Goal: Task Accomplishment & Management: Use online tool/utility

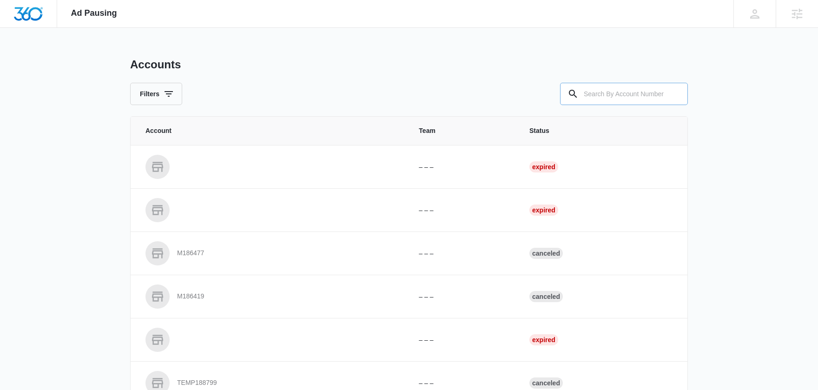
click at [624, 95] on input "text" at bounding box center [624, 94] width 128 height 22
type input "m331849"
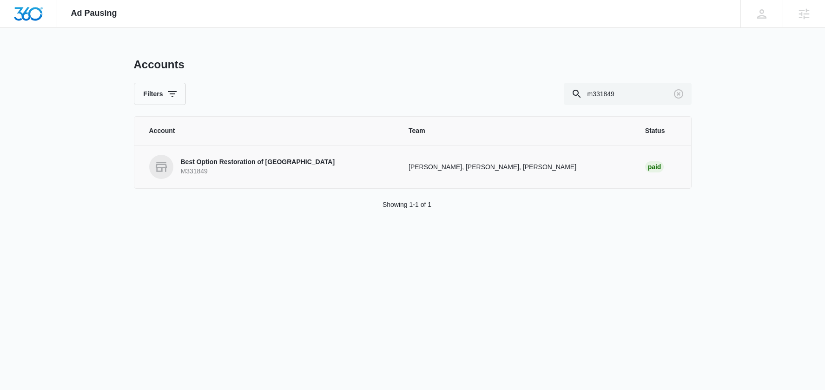
click at [231, 164] on p "Best Option Restoration of [GEOGRAPHIC_DATA]" at bounding box center [258, 162] width 154 height 9
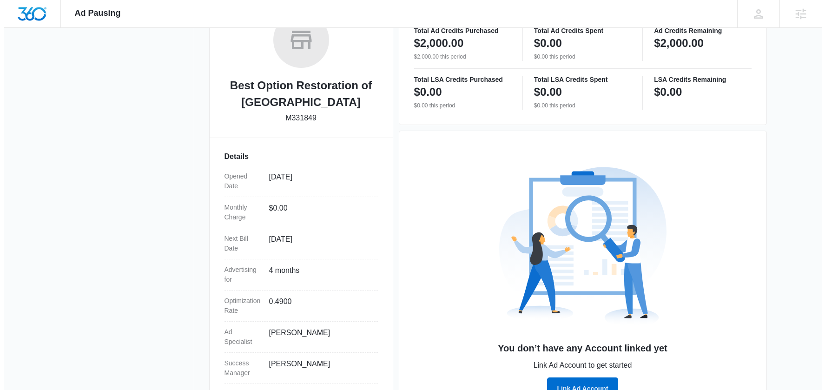
scroll to position [202, 0]
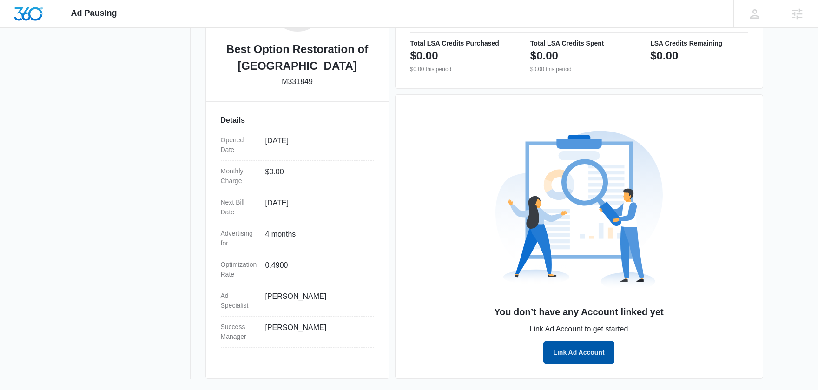
click at [600, 353] on button "Link Ad Account" at bounding box center [578, 352] width 71 height 22
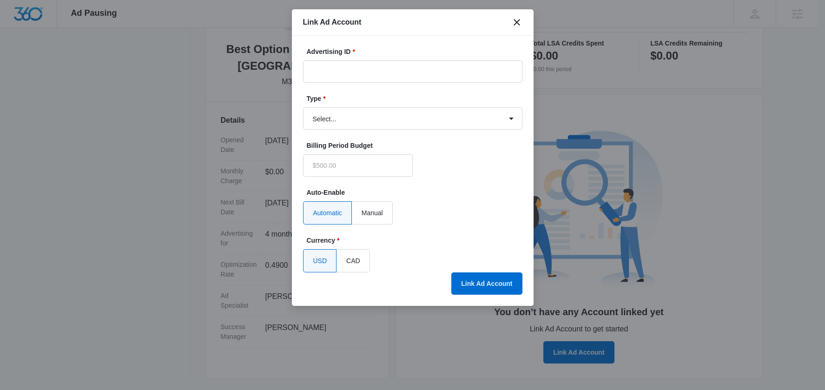
type input "$0.00"
click at [329, 72] on input "Advertising ID *" at bounding box center [412, 71] width 219 height 22
paste input "[PHONE_NUMBER]"
drag, startPoint x: 313, startPoint y: 72, endPoint x: 289, endPoint y: 70, distance: 24.2
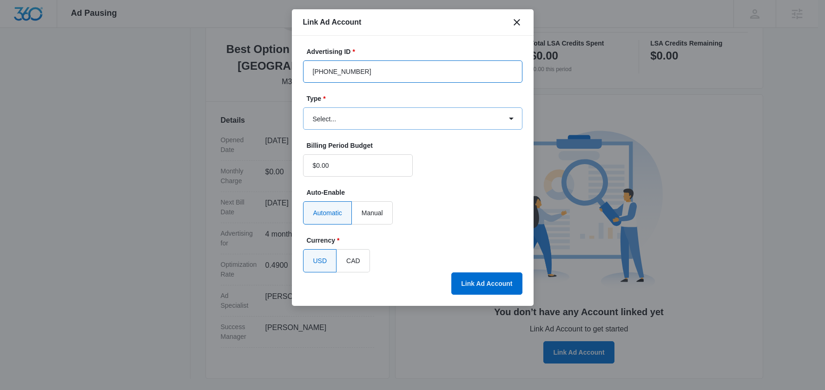
type input "[PHONE_NUMBER]"
click at [367, 115] on select "Select... Bing Ads Facebook Ads Google Ads" at bounding box center [412, 118] width 219 height 22
select select "google"
click at [303, 107] on select "Select... Bing Ads Facebook Ads Google Ads" at bounding box center [412, 118] width 219 height 22
click at [482, 283] on button "Link Ad Account" at bounding box center [486, 283] width 71 height 22
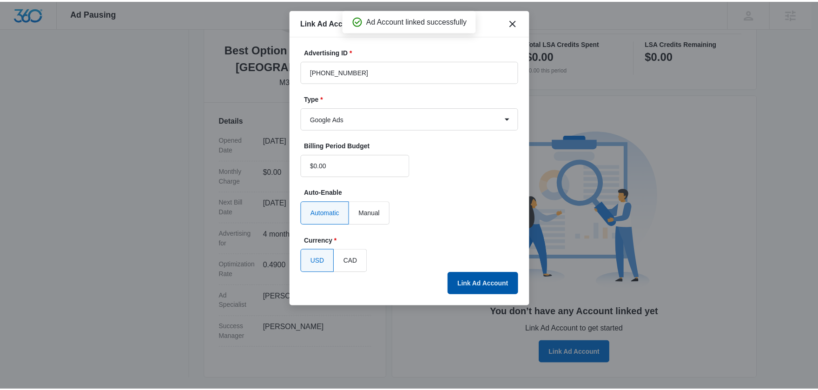
scroll to position [186, 0]
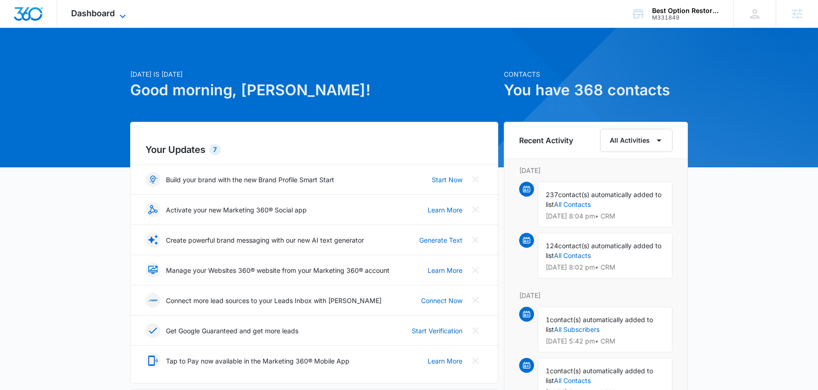
click at [98, 14] on span "Dashboard" at bounding box center [93, 13] width 44 height 10
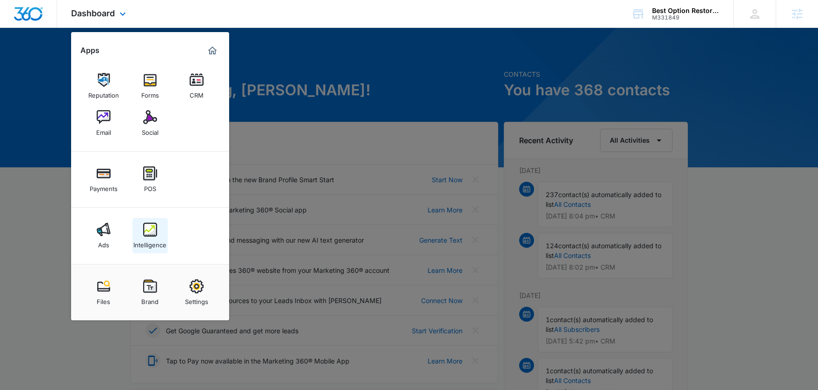
click at [152, 230] on img at bounding box center [150, 230] width 14 height 14
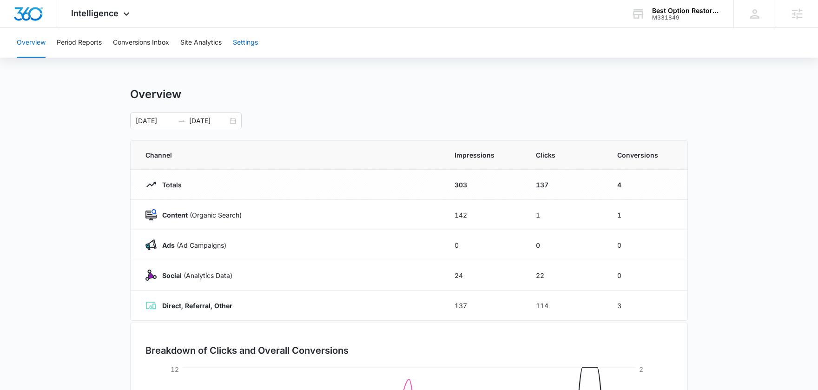
click at [253, 42] on button "Settings" at bounding box center [245, 43] width 25 height 30
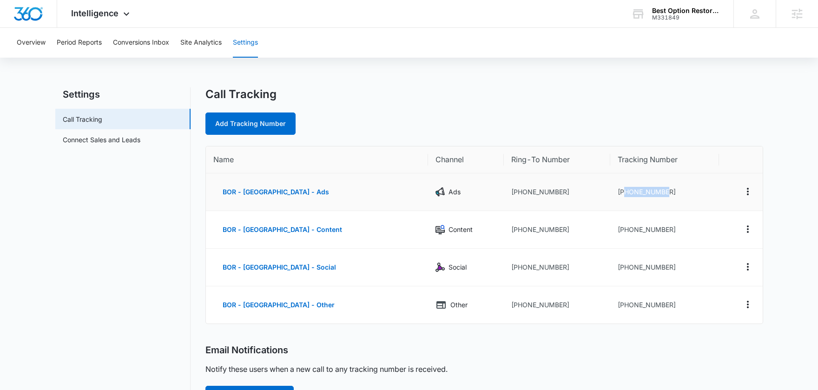
drag, startPoint x: 618, startPoint y: 192, endPoint x: 661, endPoint y: 189, distance: 43.3
click at [661, 189] on td "[PHONE_NUMBER]" at bounding box center [664, 192] width 109 height 38
copy td "6152665107"
